Goal: Navigation & Orientation: Find specific page/section

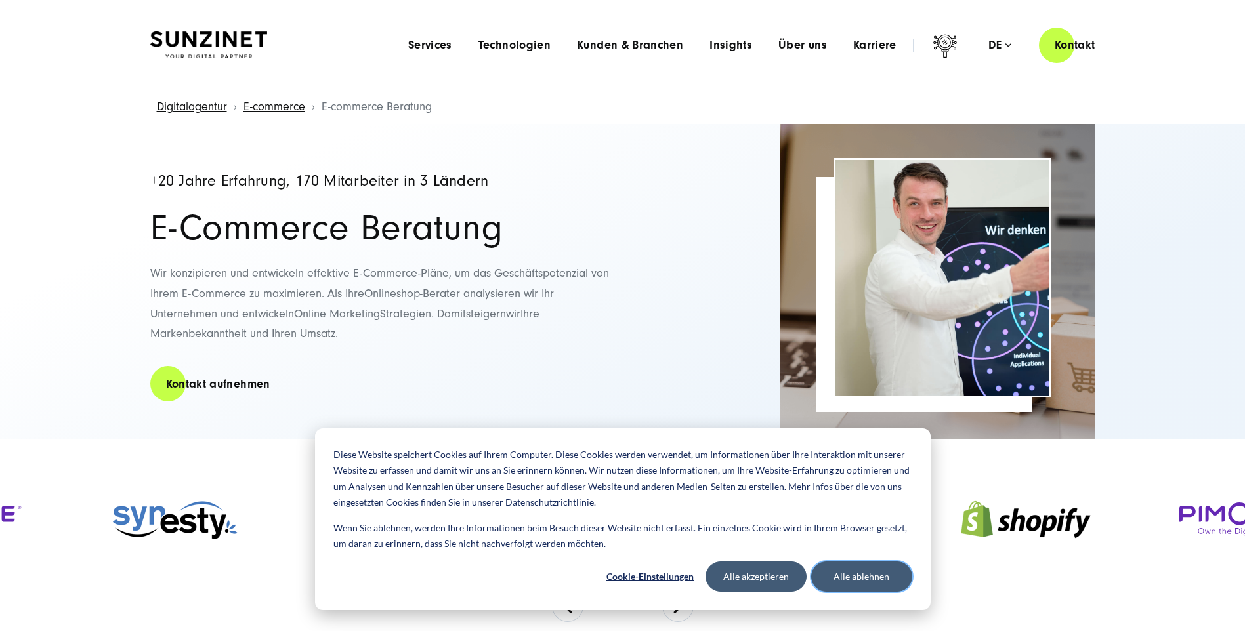
click at [857, 574] on button "Alle ablehnen" at bounding box center [861, 577] width 101 height 30
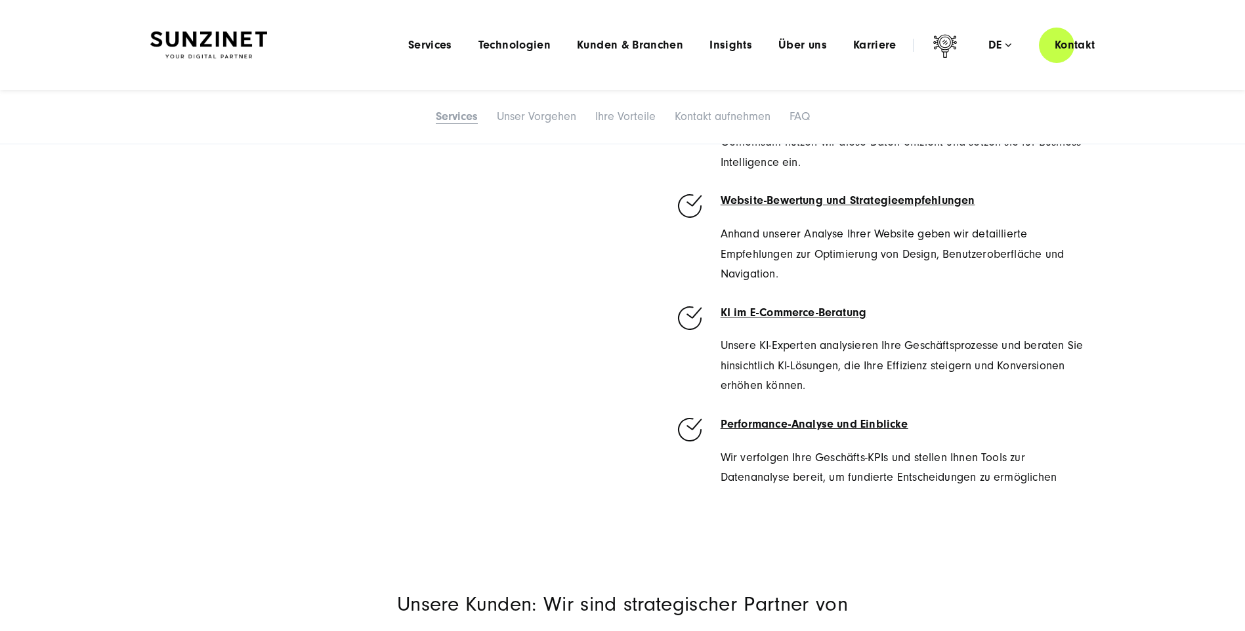
scroll to position [919, 0]
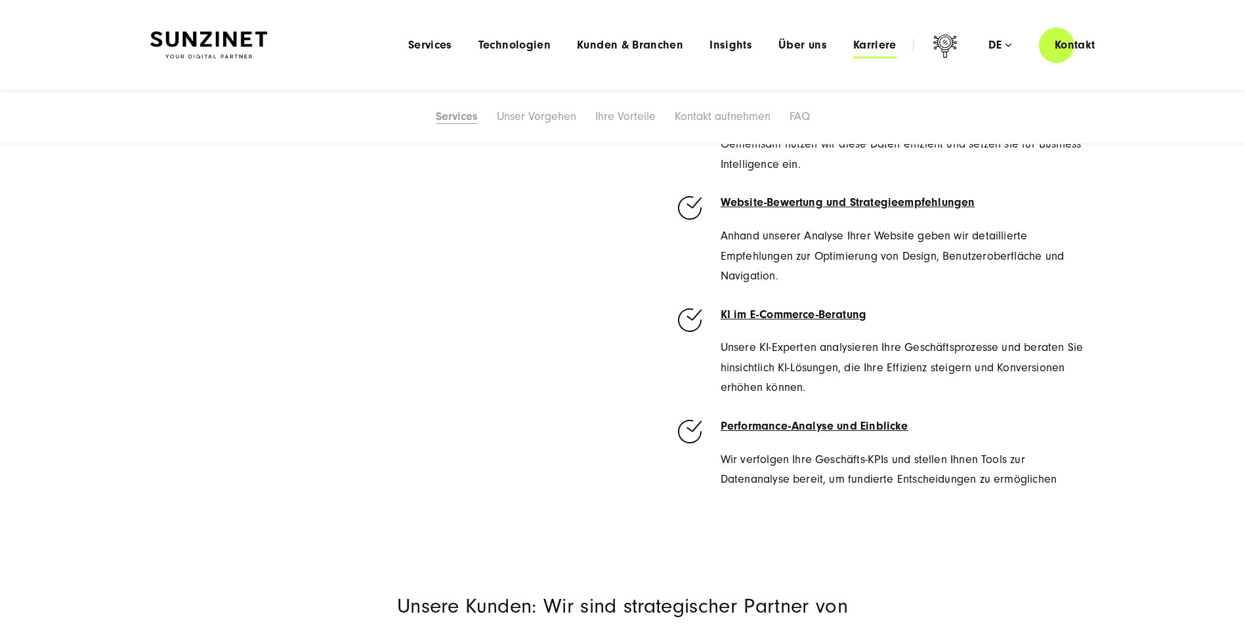
click at [878, 49] on span "Karriere" at bounding box center [874, 45] width 43 height 13
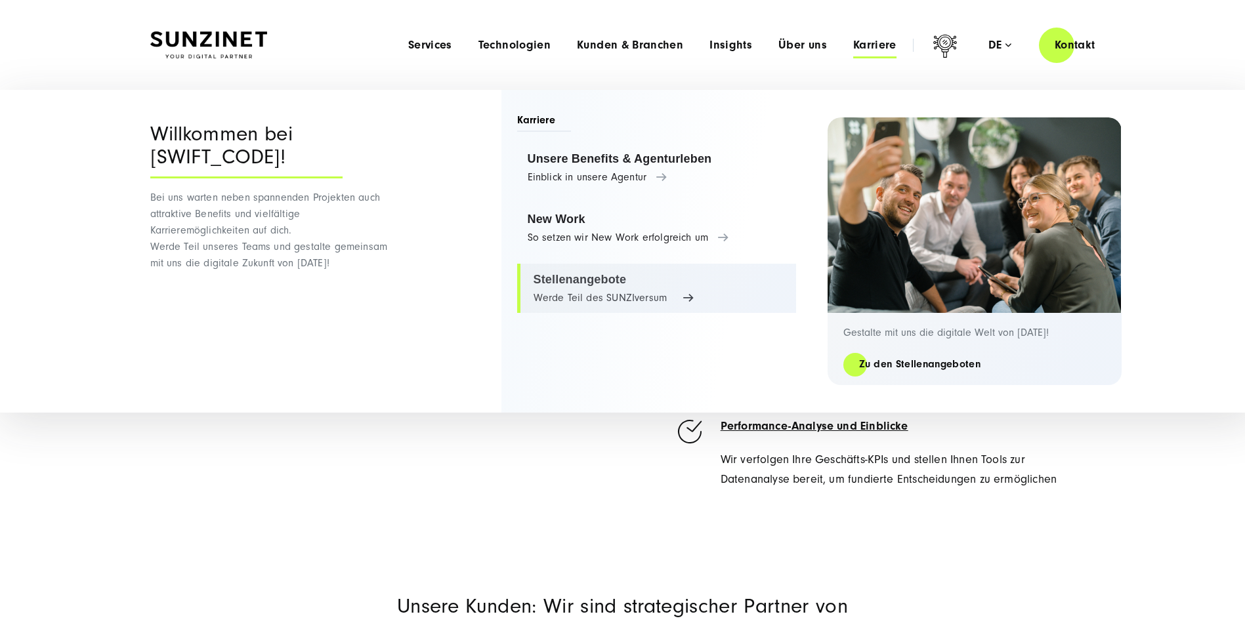
click at [650, 290] on link "Stellenangebote Werde Teil des SUNZIversum" at bounding box center [656, 289] width 279 height 50
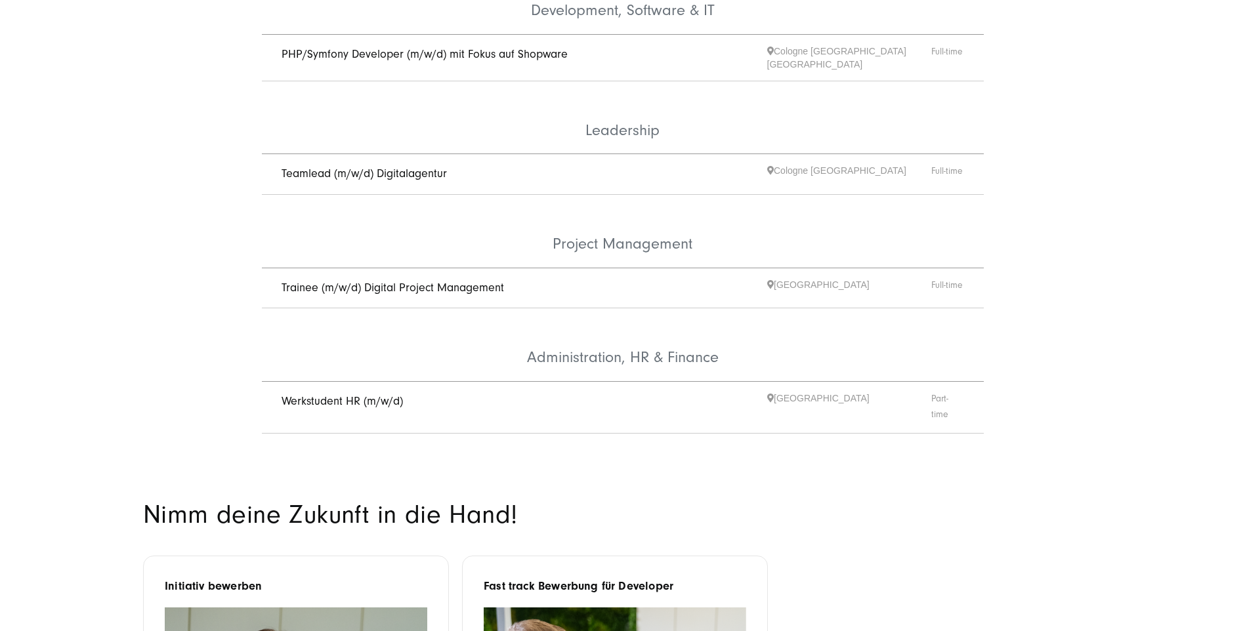
scroll to position [853, 0]
